Goal: Transaction & Acquisition: Purchase product/service

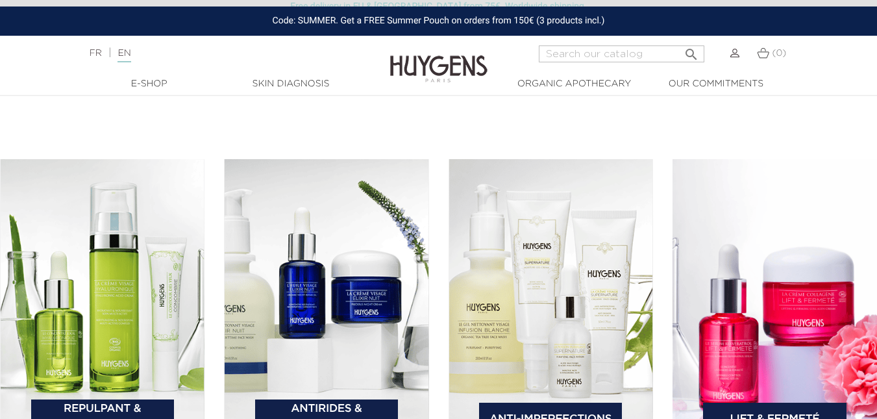
scroll to position [1817, 0]
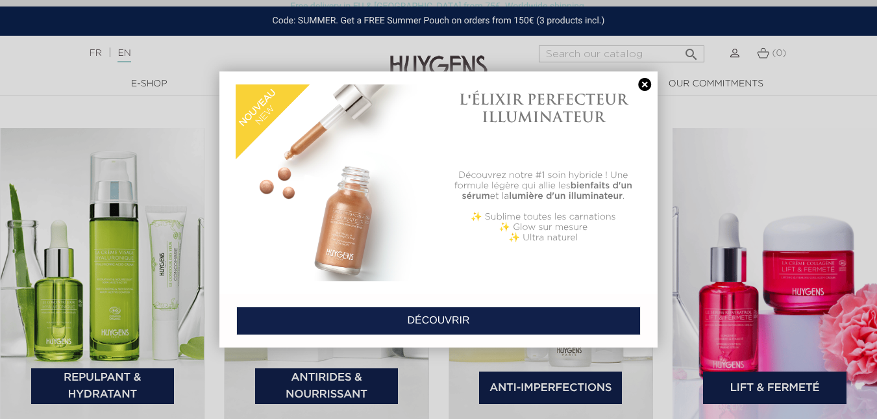
click at [646, 86] on link at bounding box center [644, 85] width 18 height 14
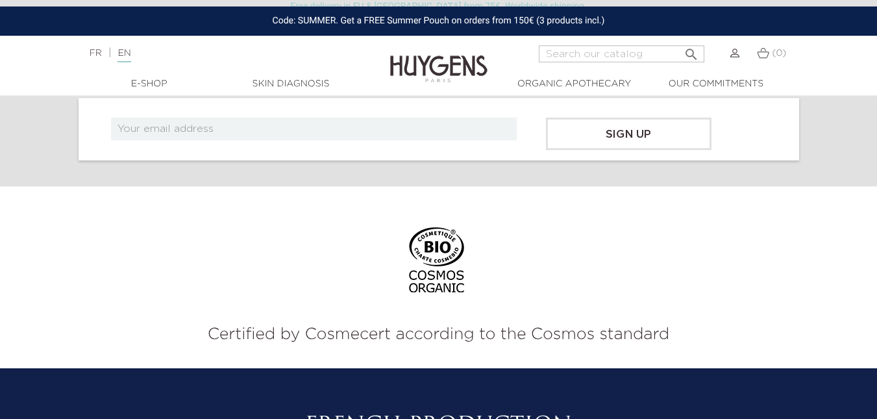
scroll to position [4866, 0]
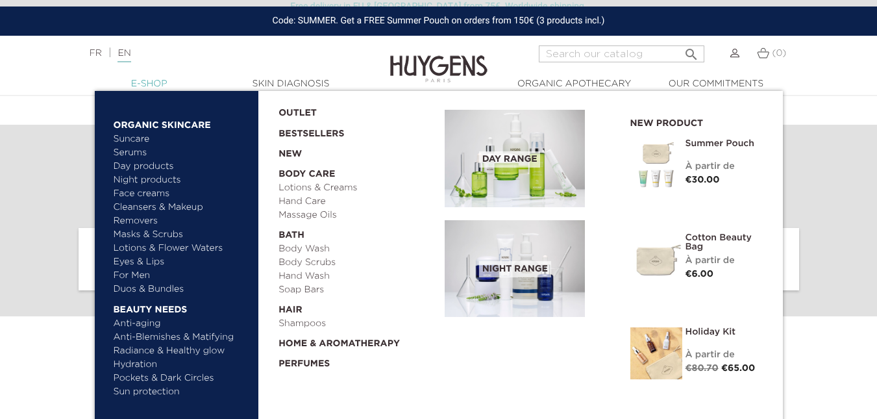
click at [152, 80] on link "  E-Shop" at bounding box center [149, 84] width 130 height 14
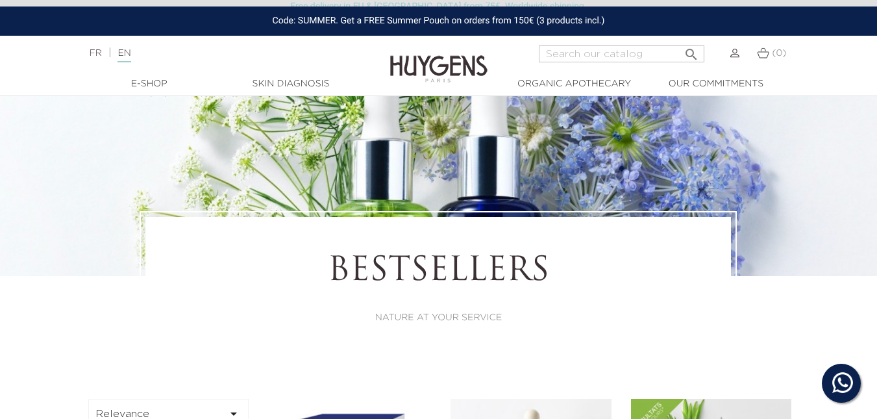
scroll to position [260, 0]
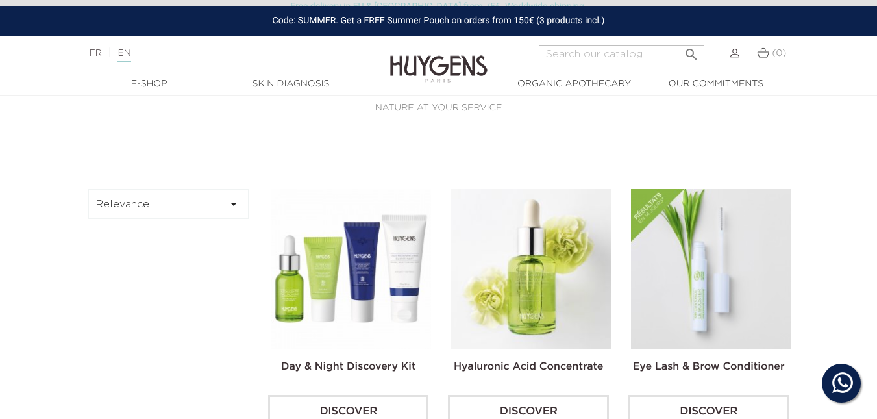
click at [350, 241] on img at bounding box center [351, 269] width 160 height 160
click at [365, 284] on img at bounding box center [351, 269] width 160 height 160
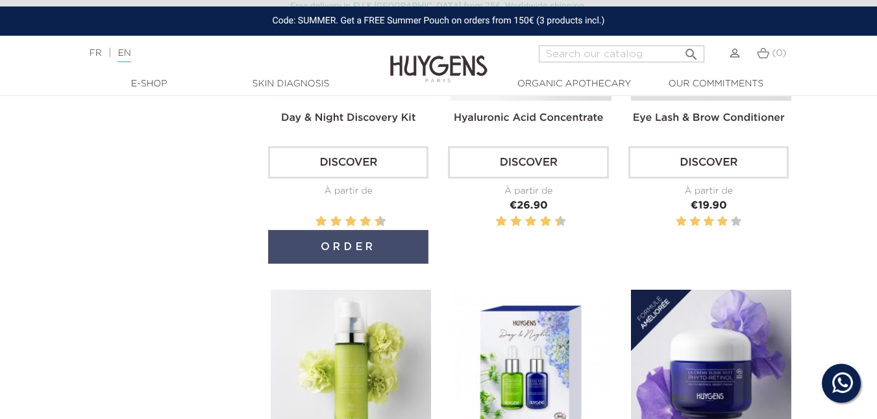
scroll to position [519, 0]
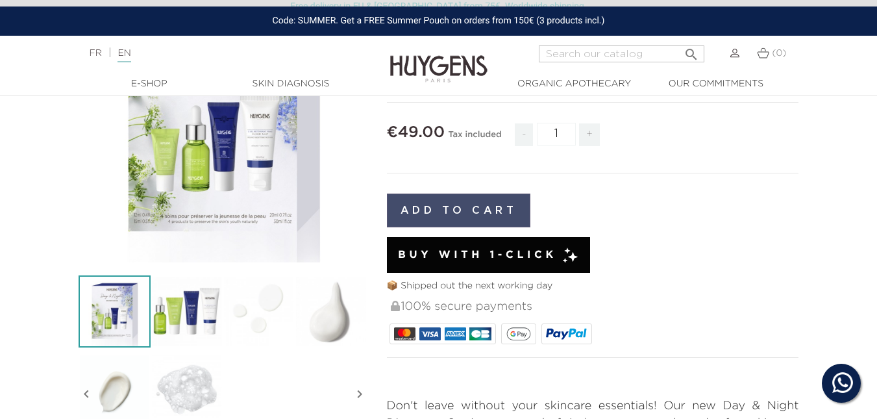
click at [462, 206] on button "Add to cart" at bounding box center [459, 210] width 144 height 34
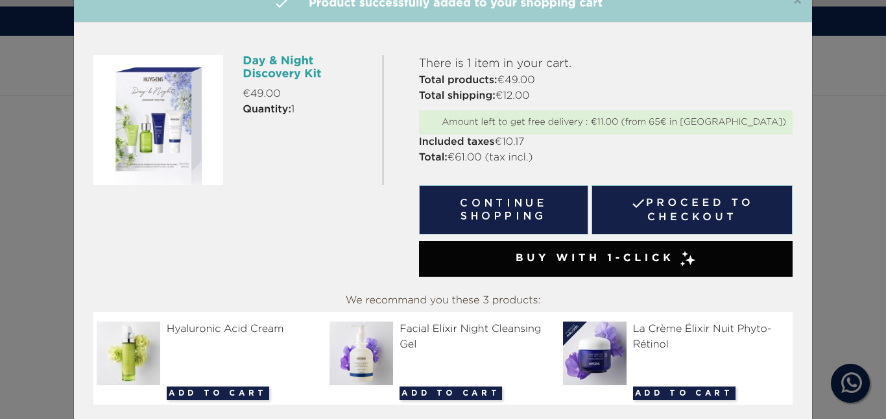
scroll to position [73, 0]
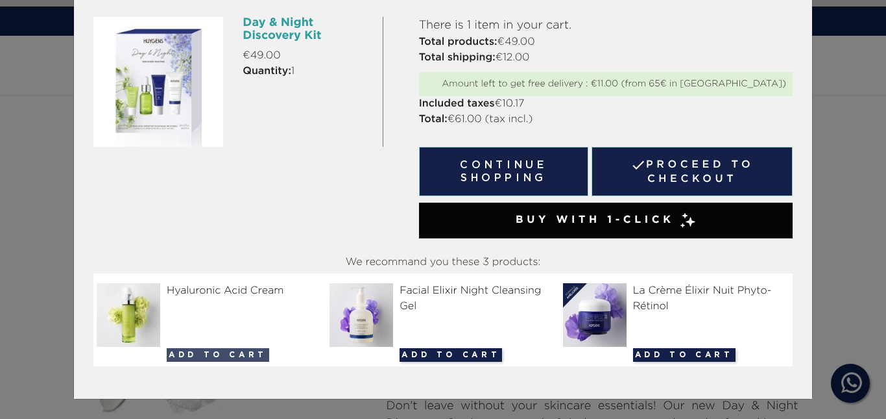
click at [186, 357] on button "Add to cart" at bounding box center [218, 355] width 103 height 14
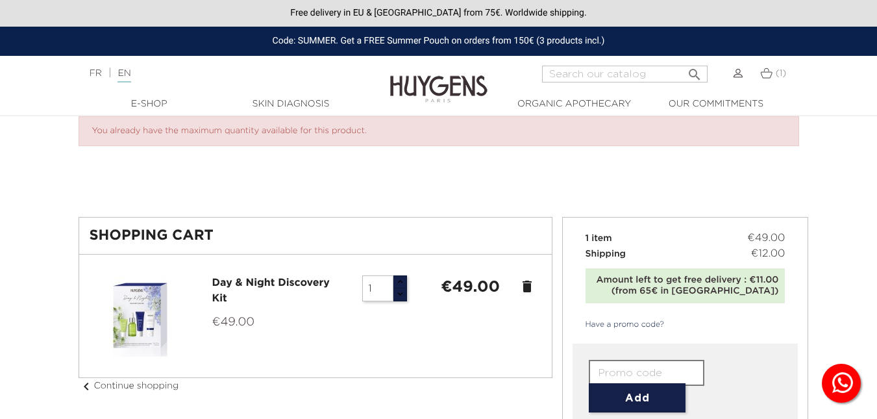
click at [695, 285] on div "Amount left to get free delivery : €11.00 (from 65€ in [GEOGRAPHIC_DATA])" at bounding box center [685, 285] width 187 height 22
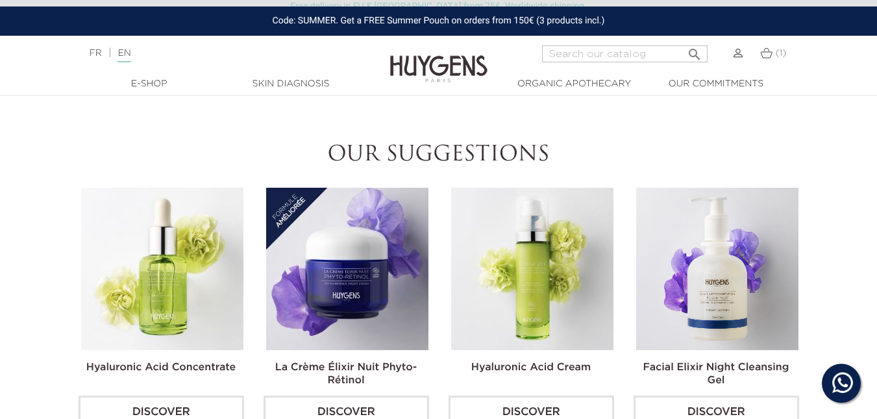
scroll to position [1168, 0]
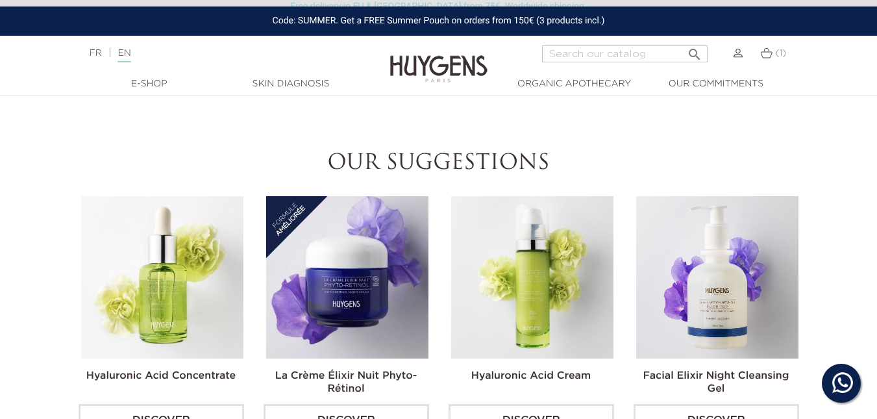
drag, startPoint x: 169, startPoint y: 230, endPoint x: 171, endPoint y: 239, distance: 9.3
click at [168, 230] on img at bounding box center [162, 277] width 162 height 162
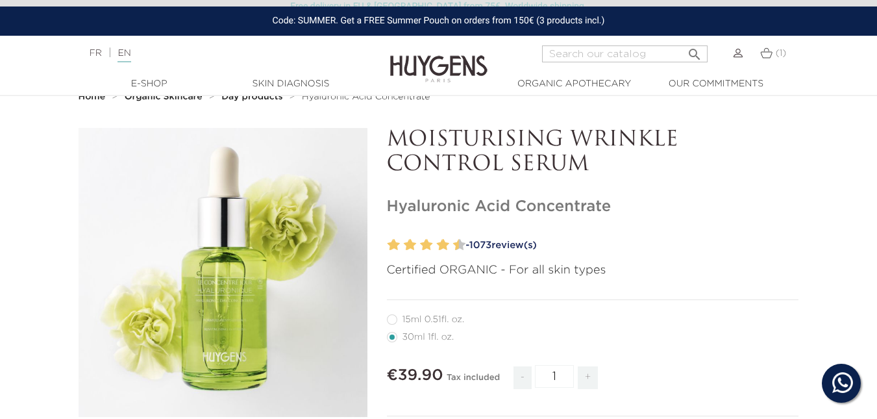
scroll to position [130, 0]
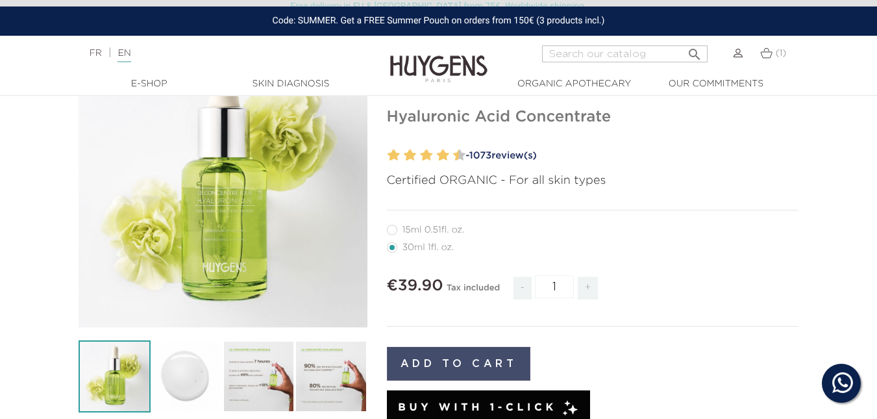
click at [441, 355] on button "Add to cart" at bounding box center [459, 363] width 144 height 34
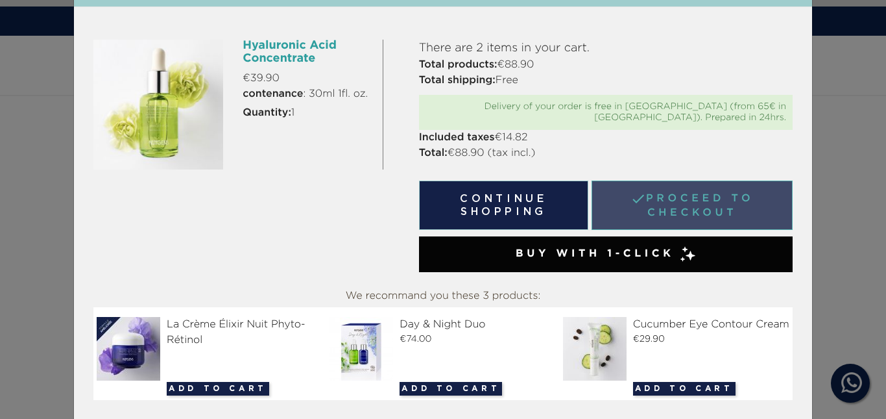
scroll to position [73, 0]
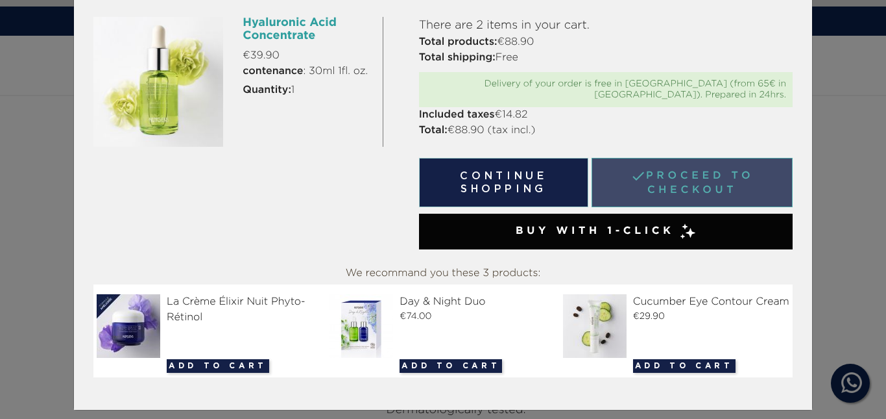
click at [649, 167] on link " Proceed to checkout" at bounding box center [692, 182] width 201 height 49
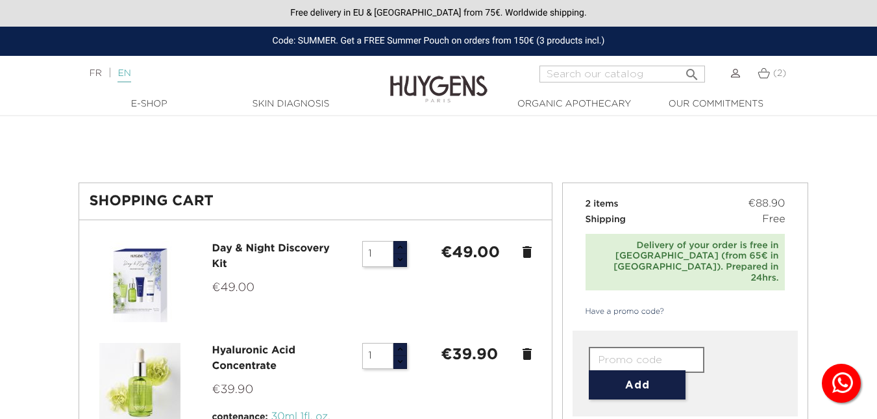
click at [130, 73] on link "EN" at bounding box center [123, 76] width 13 height 14
click at [95, 75] on link "FR" at bounding box center [96, 73] width 12 height 9
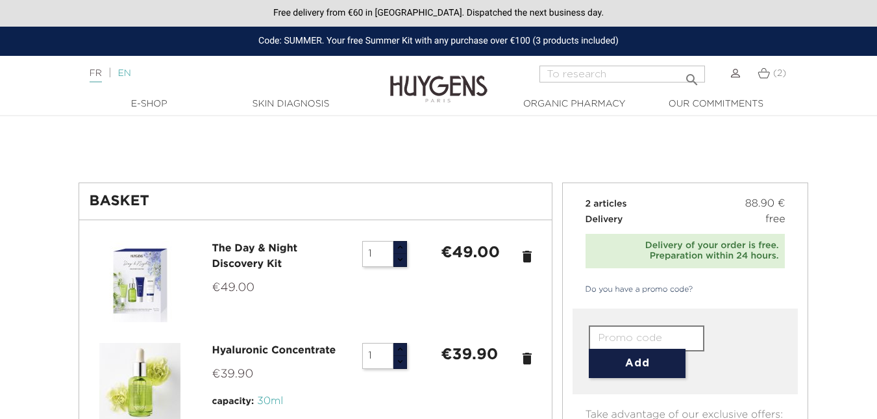
click at [130, 71] on font "EN" at bounding box center [123, 73] width 13 height 9
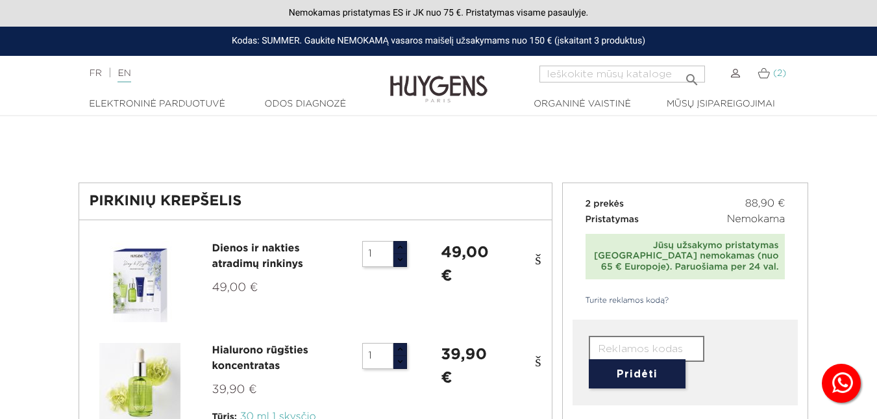
click at [777, 75] on font "(2)" at bounding box center [779, 73] width 13 height 9
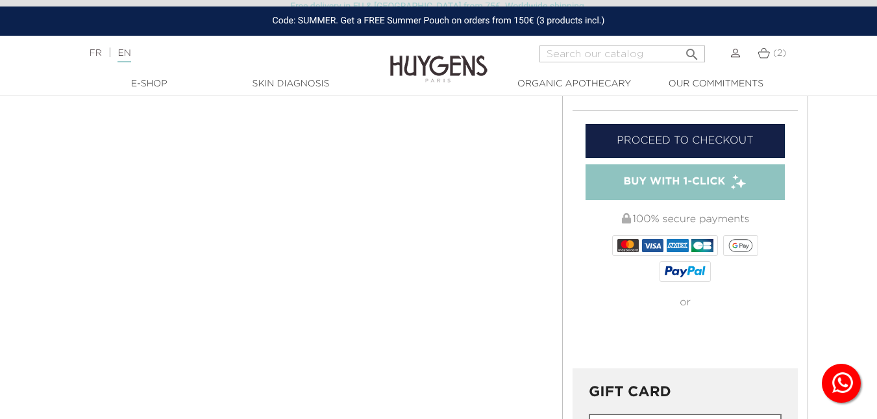
scroll to position [454, 0]
